Goal: Find specific page/section: Find specific page/section

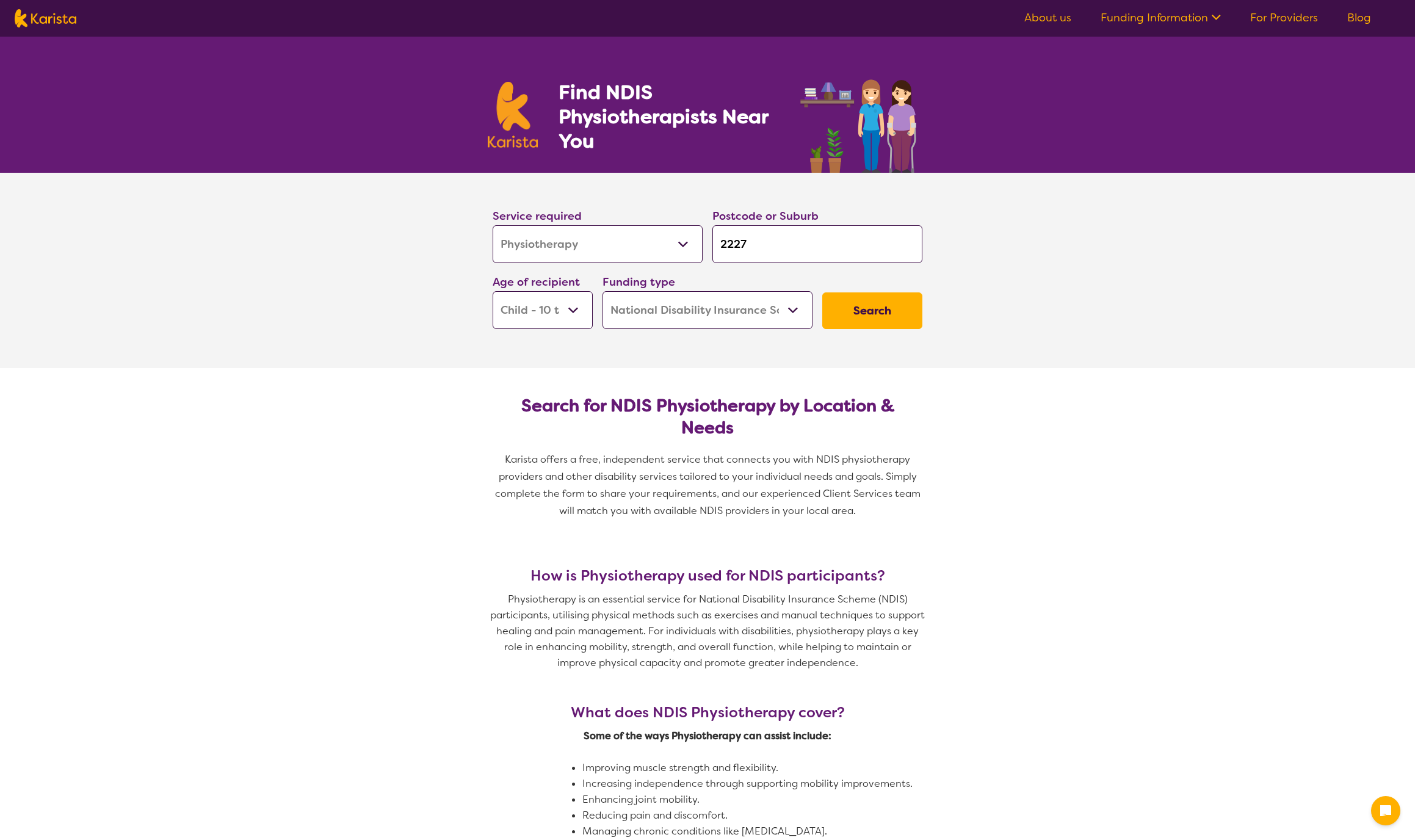
select select "Physiotherapy"
select select "CH"
select select "NDIS"
select select "Physiotherapy"
select select "CH"
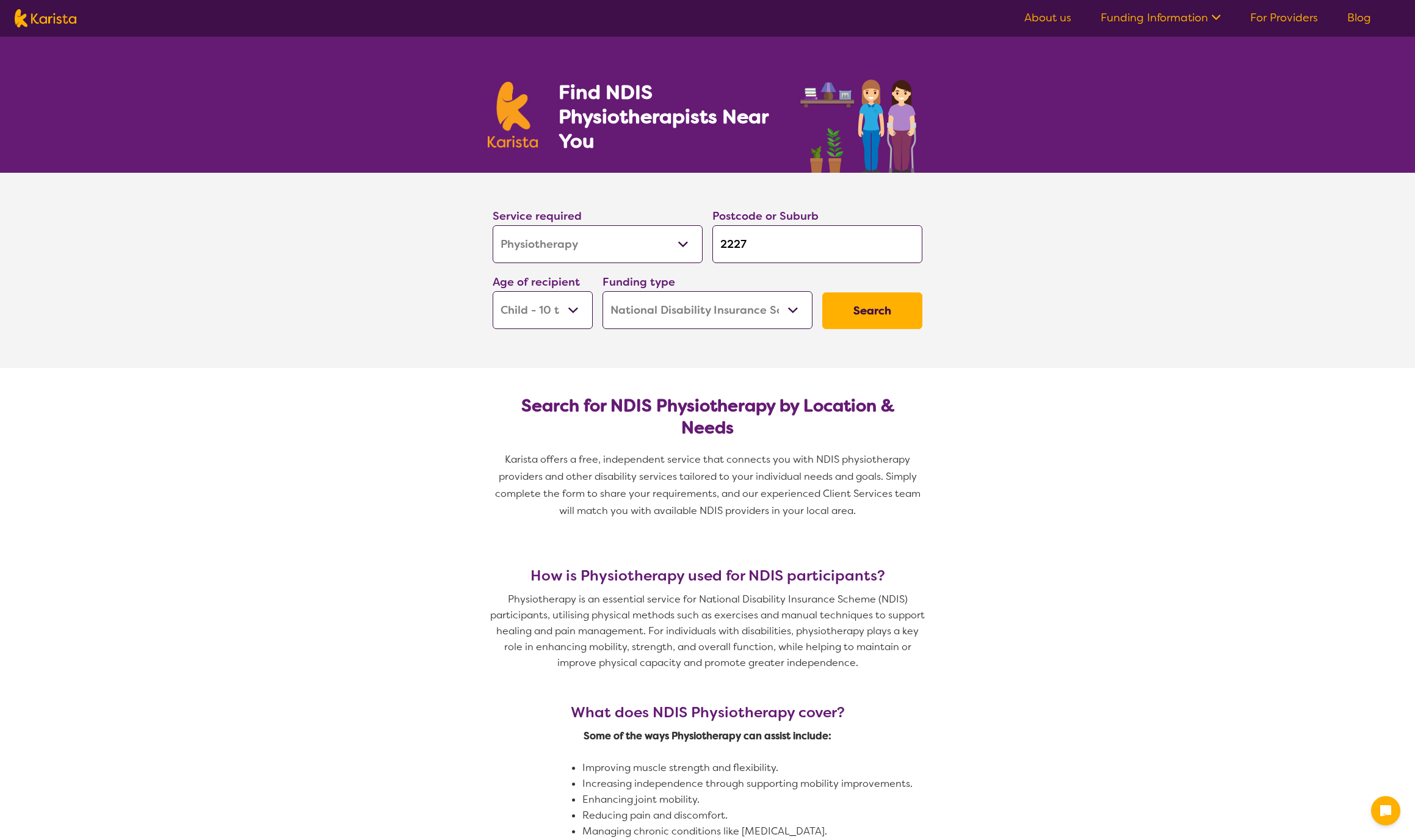
select select "NDIS"
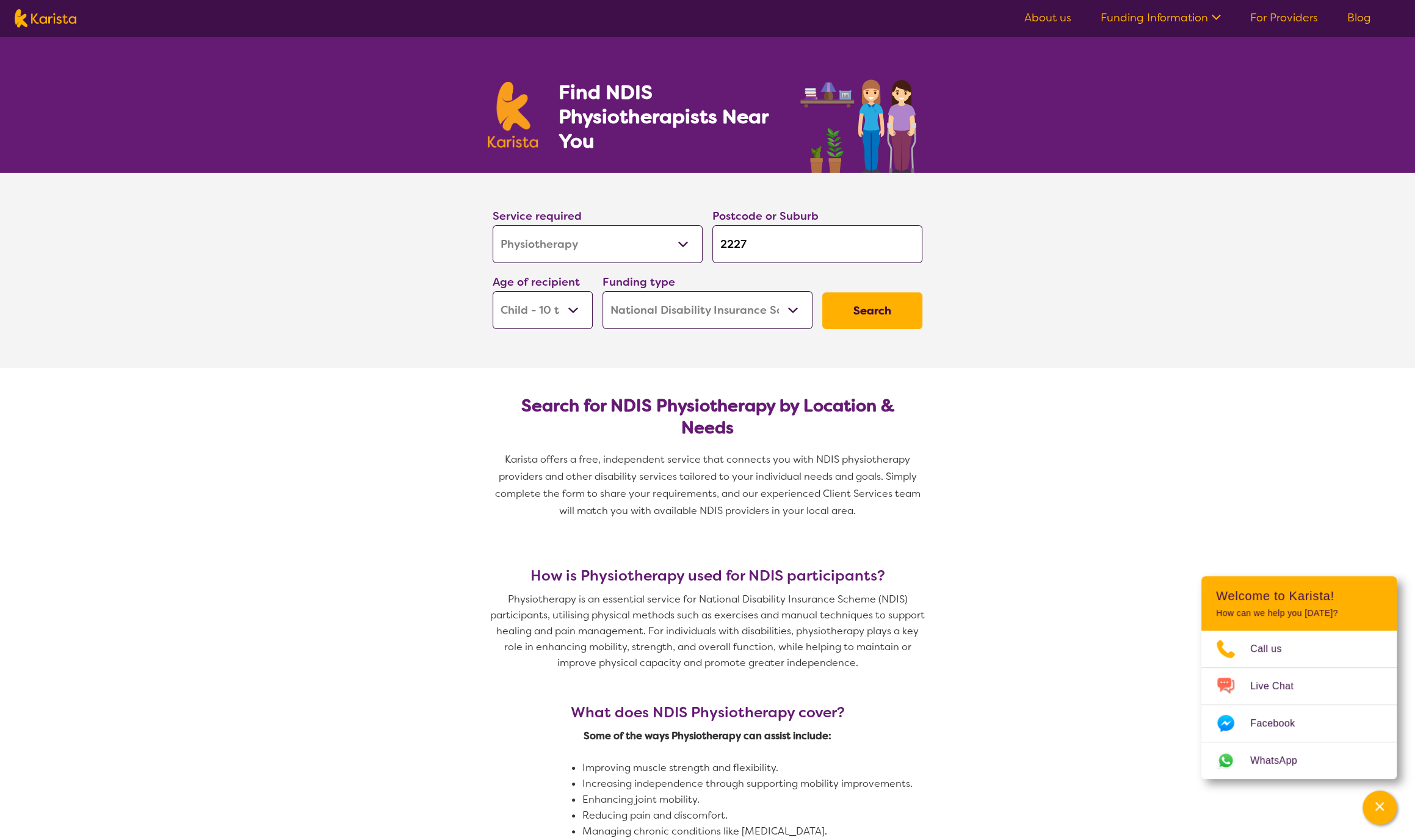
click at [1212, 17] on icon at bounding box center [1215, 17] width 13 height 13
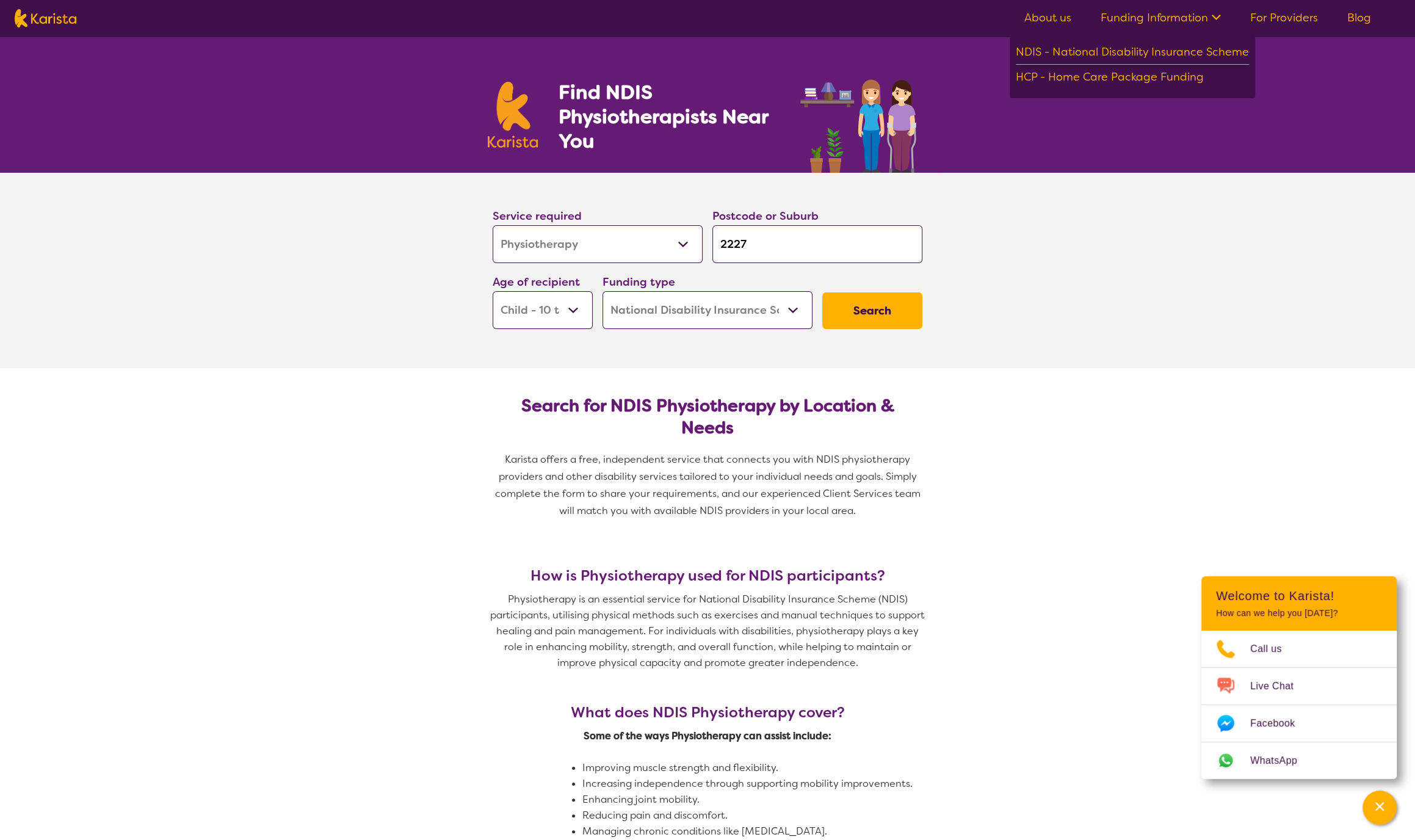
click at [1212, 17] on icon at bounding box center [1215, 17] width 13 height 13
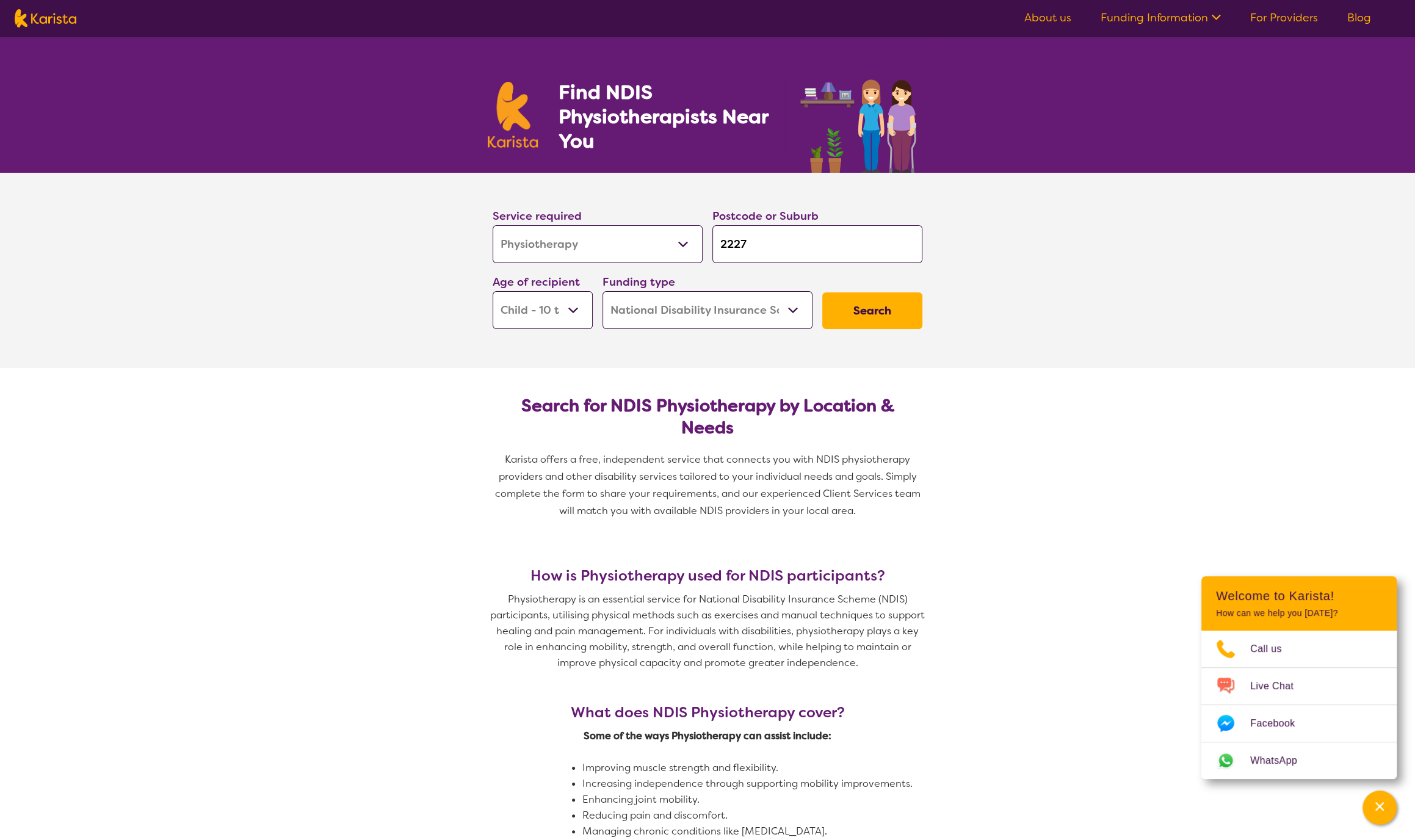
click at [1036, 16] on link "About us" at bounding box center [1048, 18] width 47 height 15
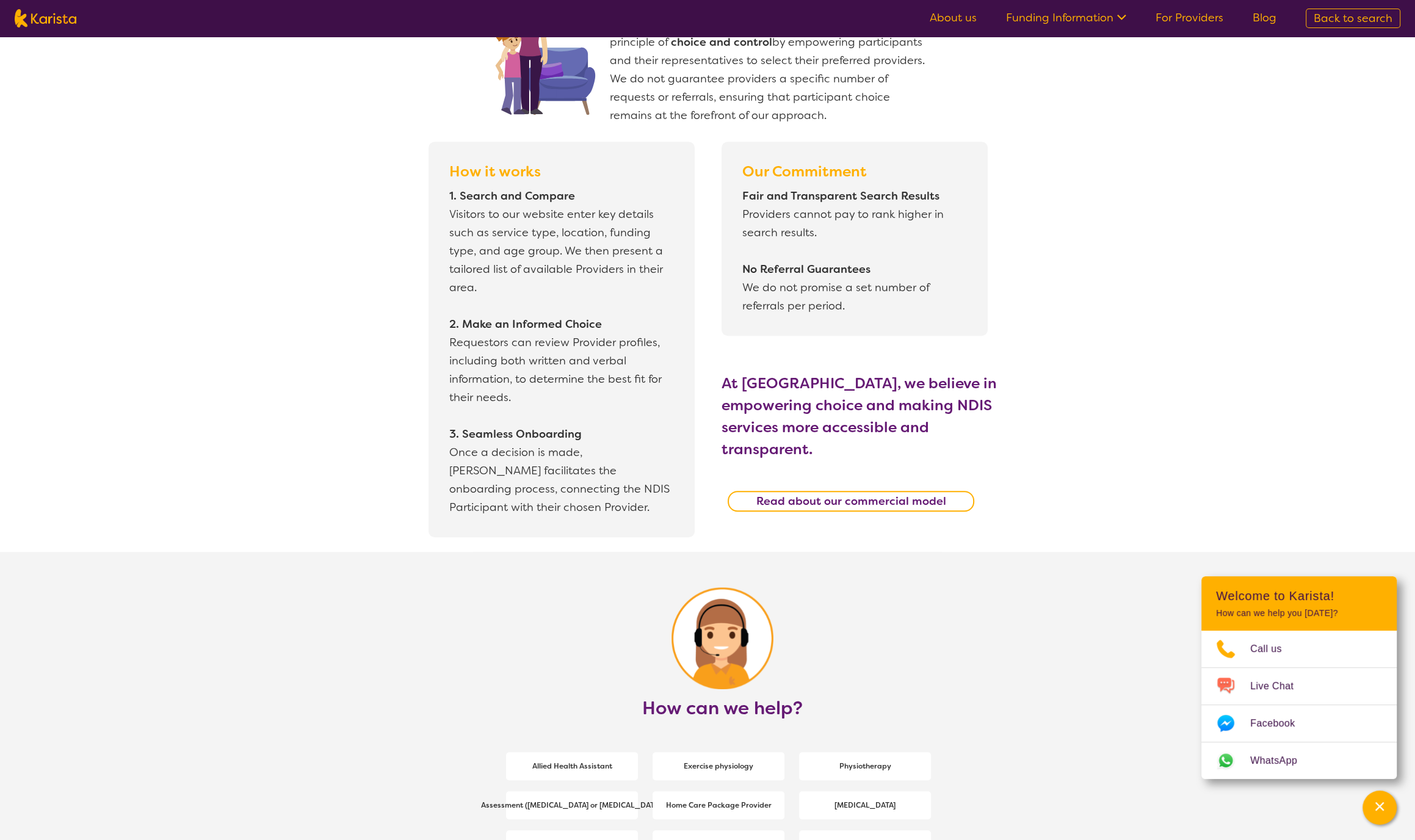
scroll to position [885, 0]
